Goal: Information Seeking & Learning: Find specific fact

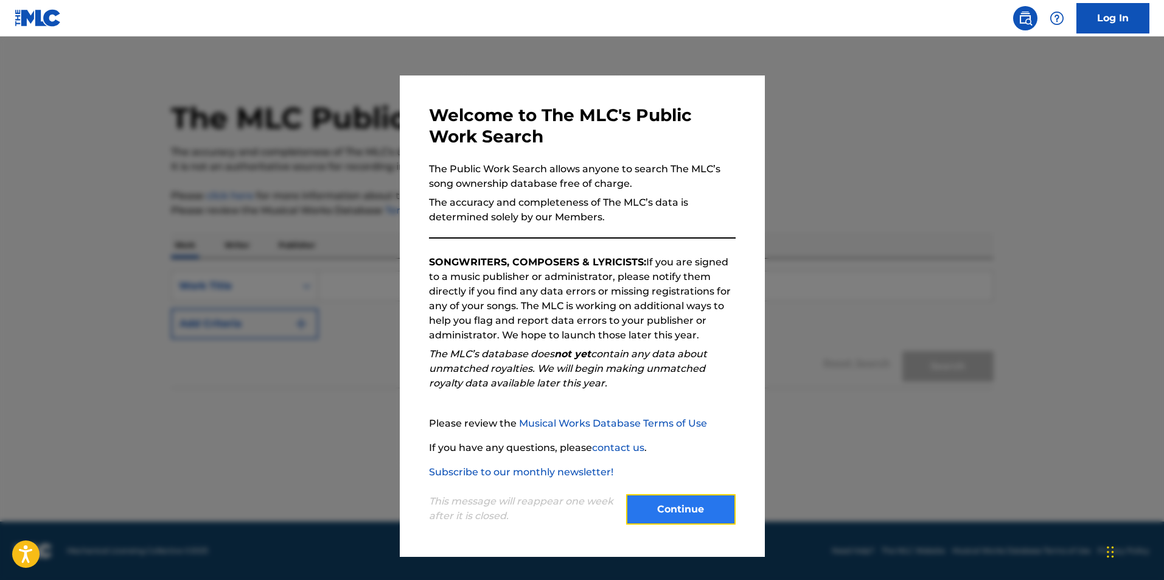
click at [631, 507] on button "Continue" at bounding box center [681, 509] width 110 height 30
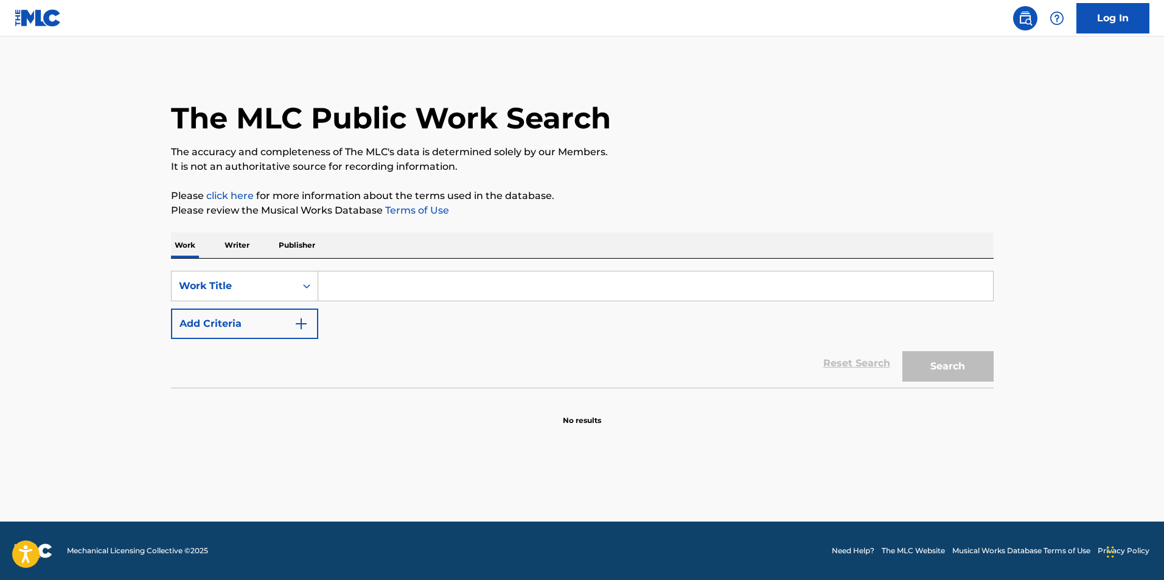
click at [226, 242] on p "Writer" at bounding box center [237, 245] width 32 height 26
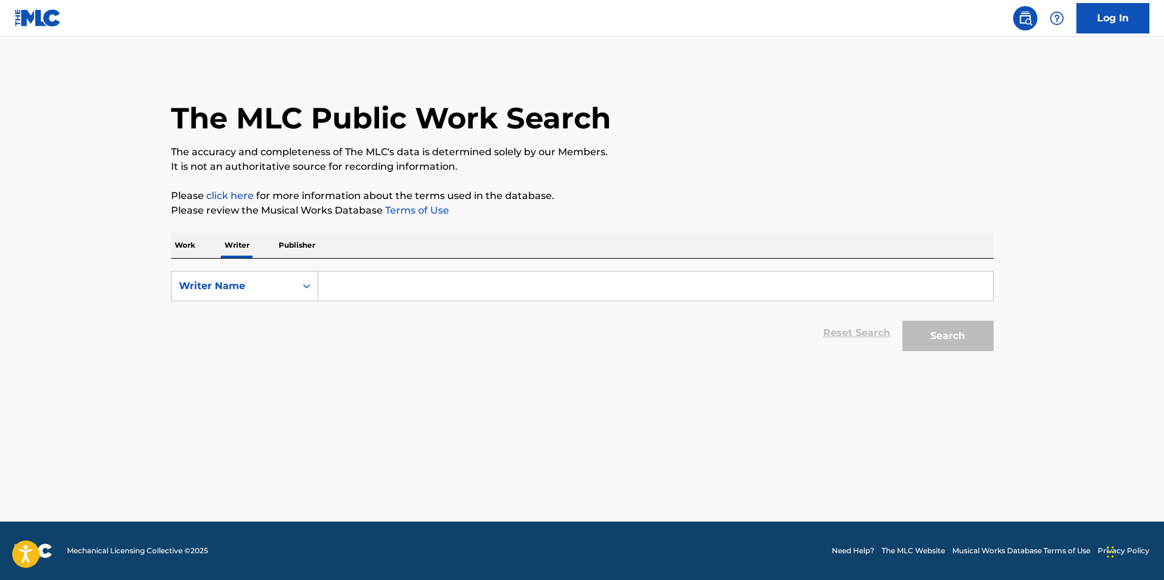
click at [221, 246] on p "Writer" at bounding box center [237, 245] width 32 height 26
click at [198, 243] on div "Work Writer Publisher" at bounding box center [582, 245] width 823 height 26
click at [171, 239] on p "Work" at bounding box center [185, 245] width 28 height 26
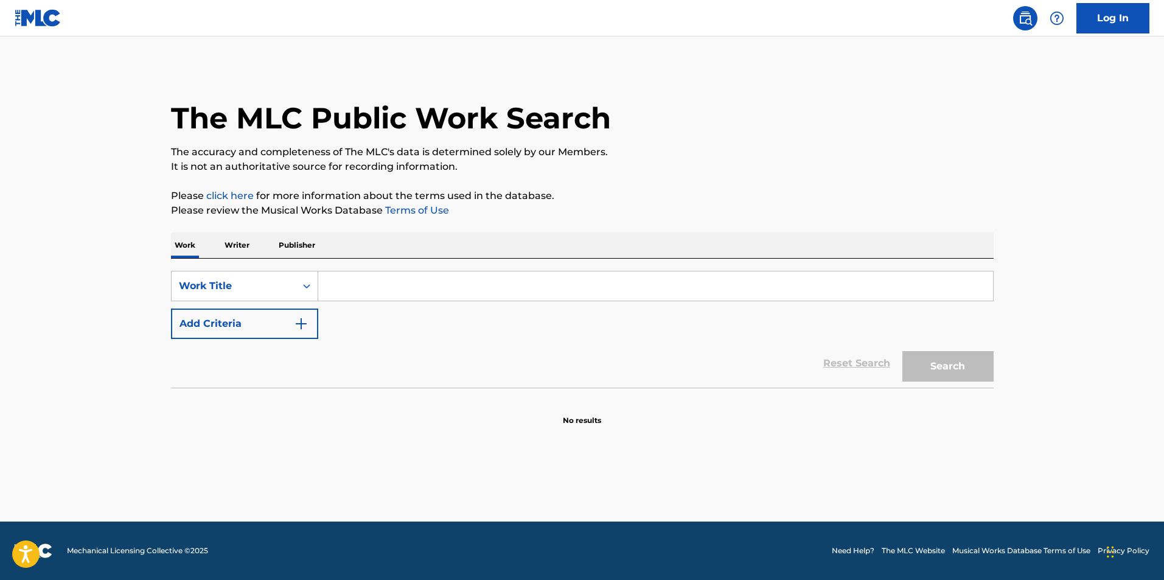
drag, startPoint x: 240, startPoint y: 240, endPoint x: 255, endPoint y: 245, distance: 15.8
click at [240, 240] on p "Writer" at bounding box center [237, 245] width 32 height 26
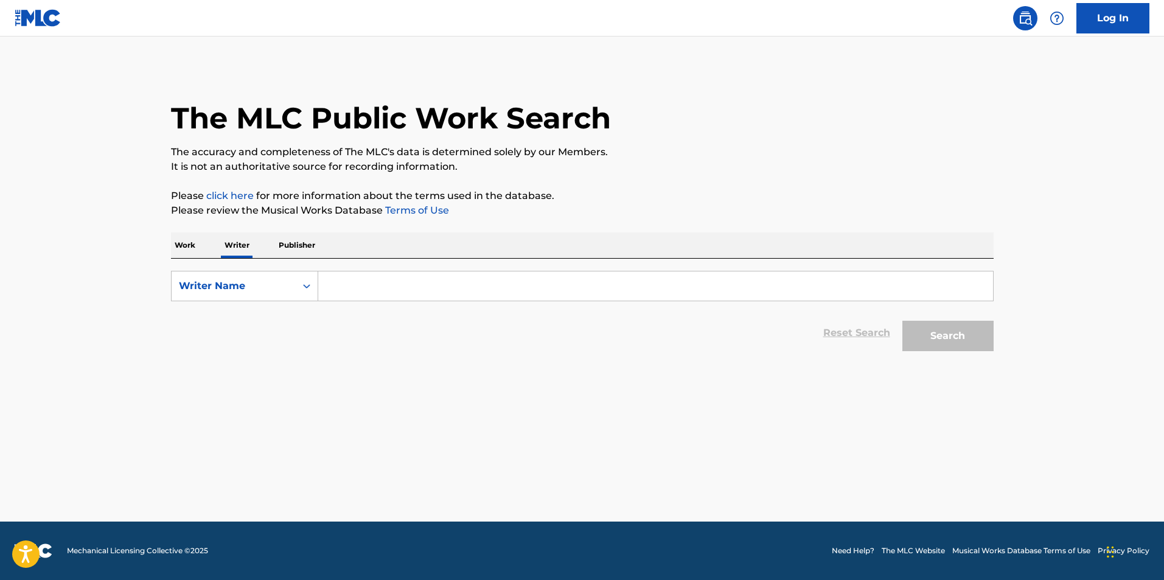
click at [379, 287] on input "Search Form" at bounding box center [655, 285] width 675 height 29
type input "[PERSON_NAME]"
click at [902, 321] on button "Search" at bounding box center [947, 336] width 91 height 30
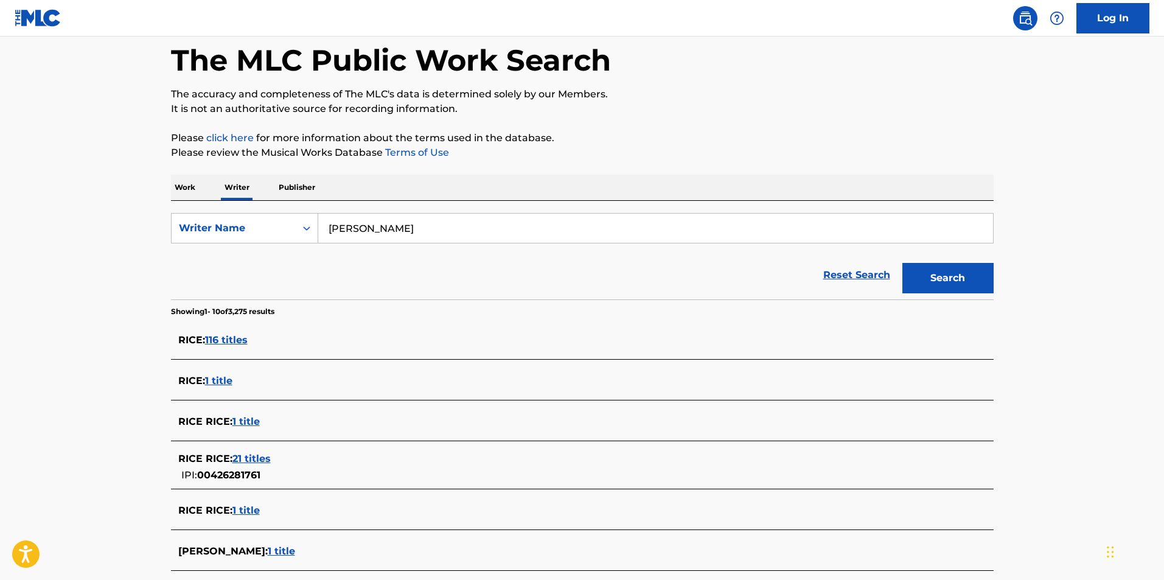
scroll to position [61, 0]
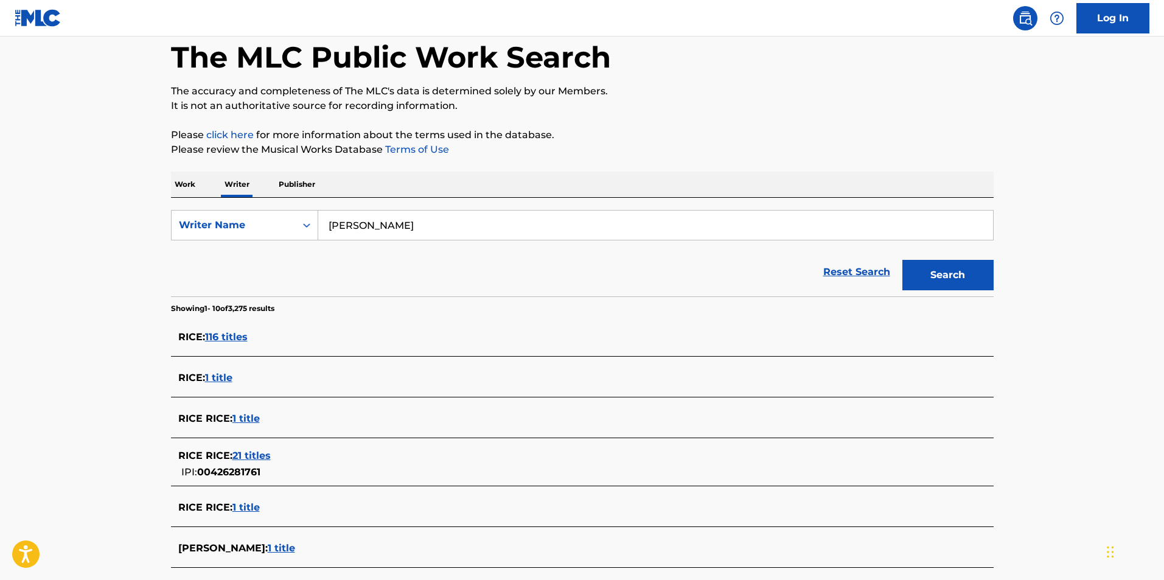
click at [268, 547] on span "1 title" at bounding box center [281, 548] width 27 height 12
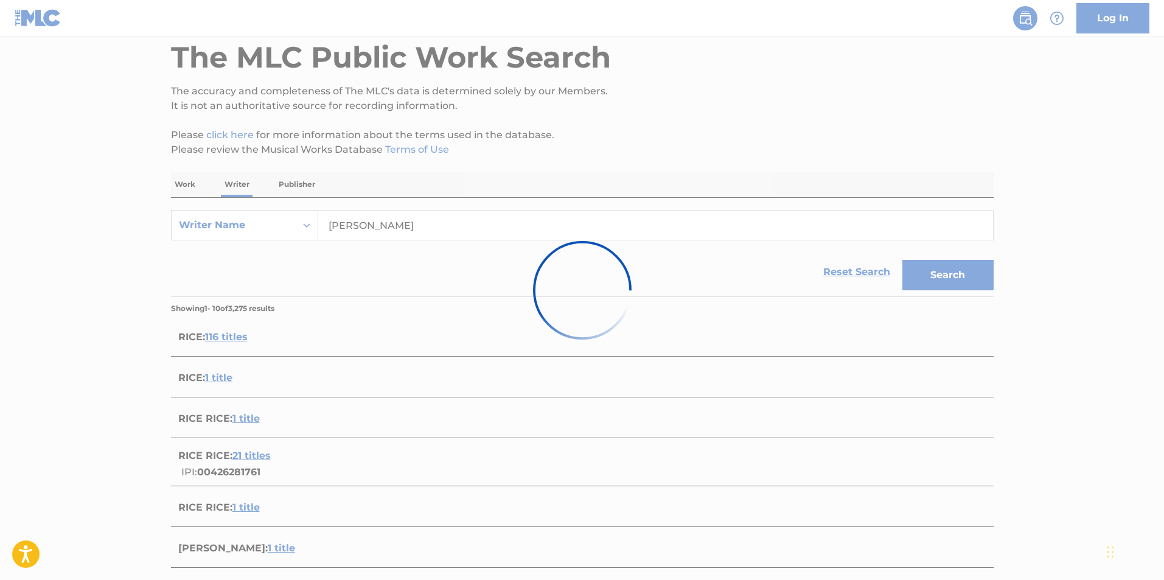
scroll to position [44, 0]
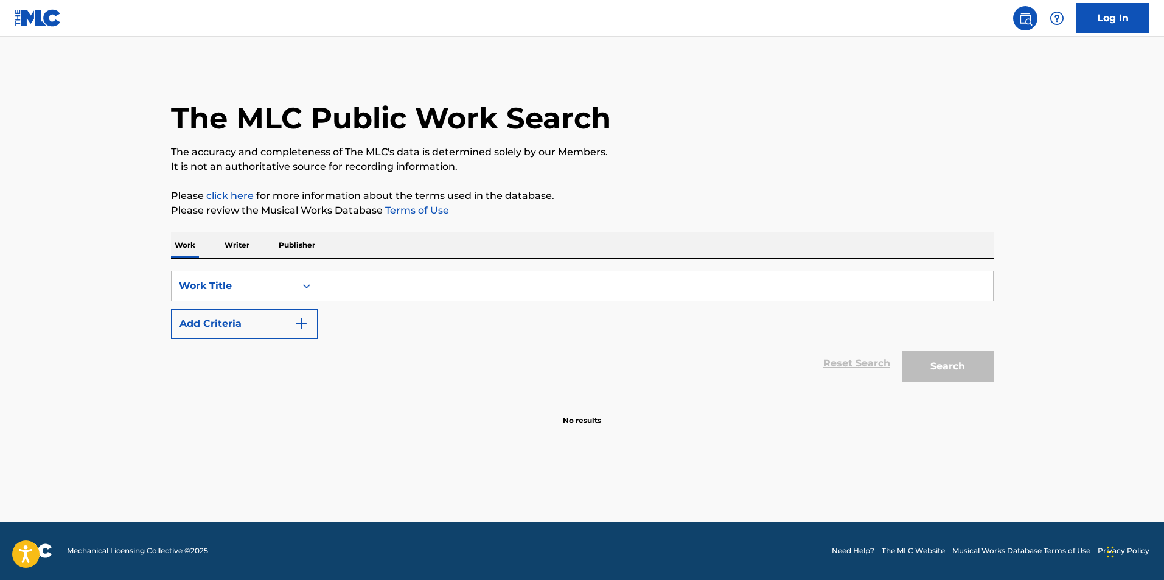
drag, startPoint x: 335, startPoint y: 285, endPoint x: 343, endPoint y: 284, distance: 7.3
click at [340, 285] on input "Search Form" at bounding box center [655, 285] width 675 height 29
type input "Legendary"
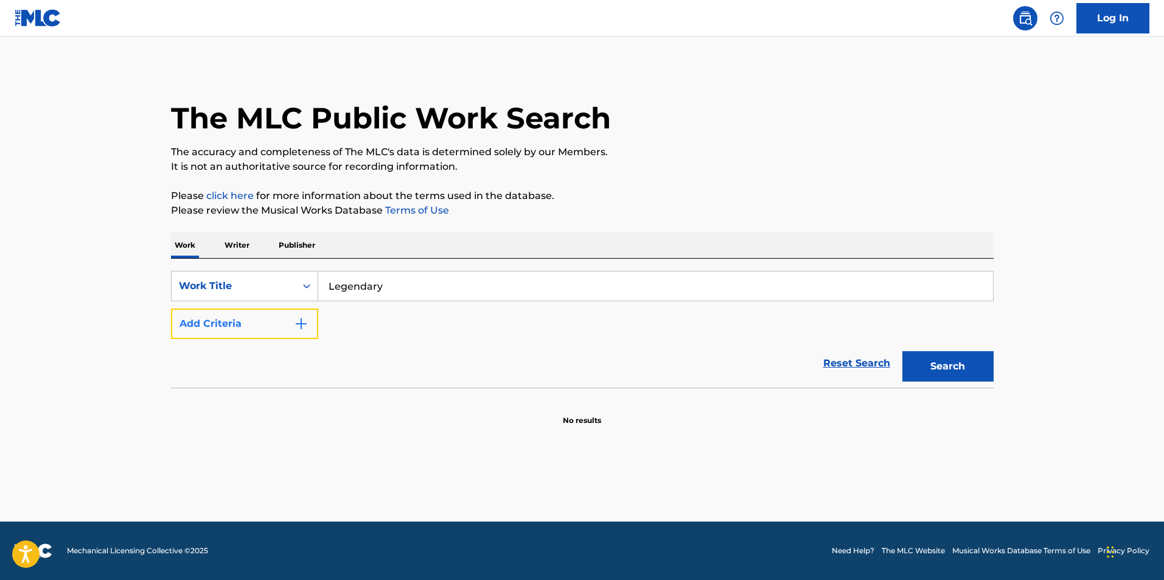
click at [257, 326] on button "Add Criteria" at bounding box center [244, 323] width 147 height 30
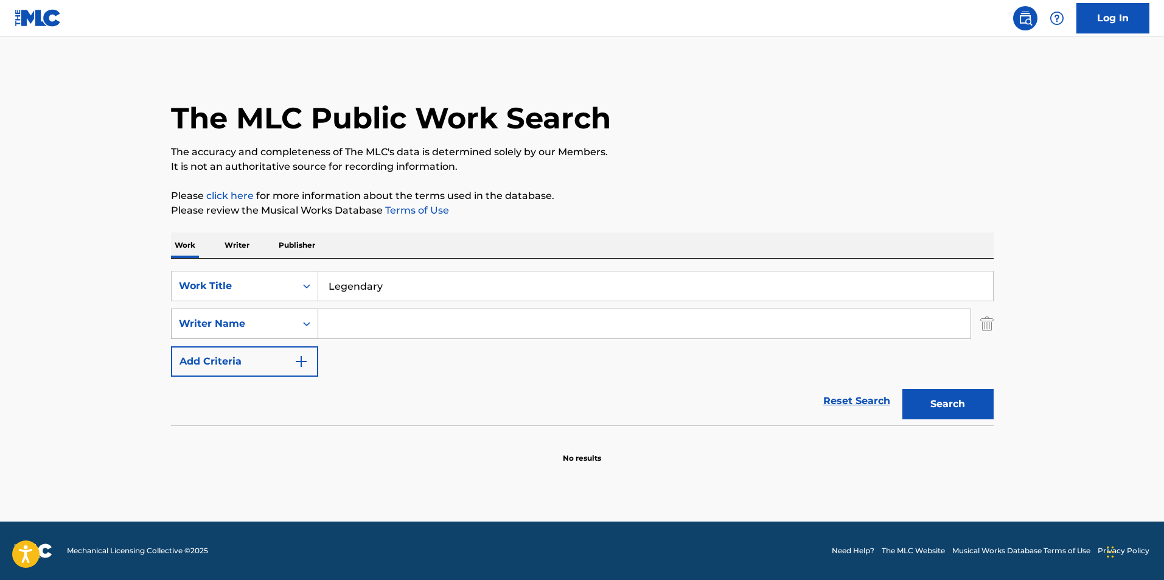
click at [254, 337] on div "Writer Name" at bounding box center [244, 323] width 147 height 30
click at [393, 328] on input "Search Form" at bounding box center [644, 323] width 652 height 29
click at [957, 392] on button "Search" at bounding box center [947, 404] width 91 height 30
click at [557, 342] on div "SearchWithCriteria9c85db04-4fbb-4d55-b142-0c90db879ad2 Work Title Legendary Sea…" at bounding box center [582, 324] width 823 height 106
click at [554, 340] on div "SearchWithCriteria9c85db04-4fbb-4d55-b142-0c90db879ad2 Work Title Legendary Sea…" at bounding box center [582, 324] width 823 height 106
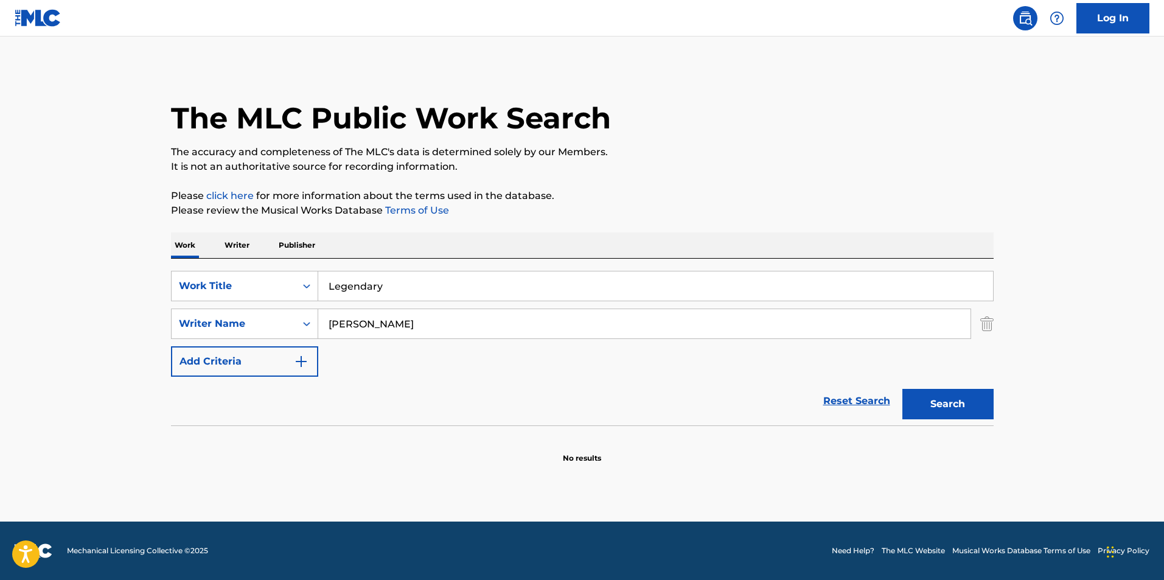
click at [532, 328] on input "[PERSON_NAME]" at bounding box center [644, 323] width 652 height 29
click at [531, 328] on input "[PERSON_NAME]" at bounding box center [644, 323] width 652 height 29
click at [902, 389] on button "Search" at bounding box center [947, 404] width 91 height 30
click at [347, 333] on input "Thomas Logan Duffy" at bounding box center [644, 323] width 652 height 29
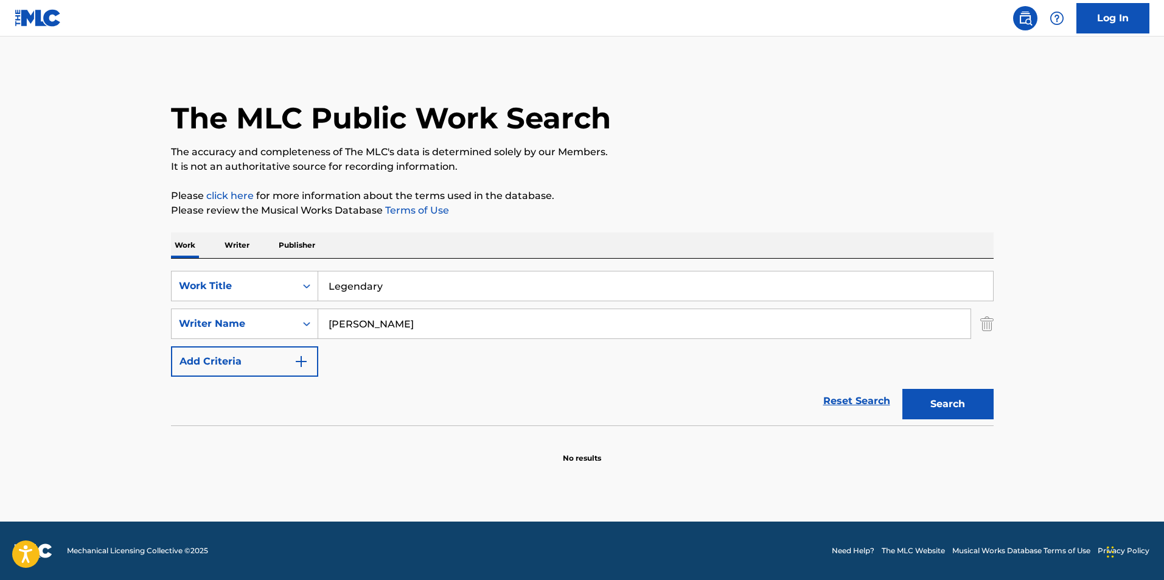
click at [382, 327] on input "Thomas Logan Duffy" at bounding box center [644, 323] width 652 height 29
type input "Thomas Duffy"
click at [902, 389] on button "Search" at bounding box center [947, 404] width 91 height 30
